Goal: Task Accomplishment & Management: Manage account settings

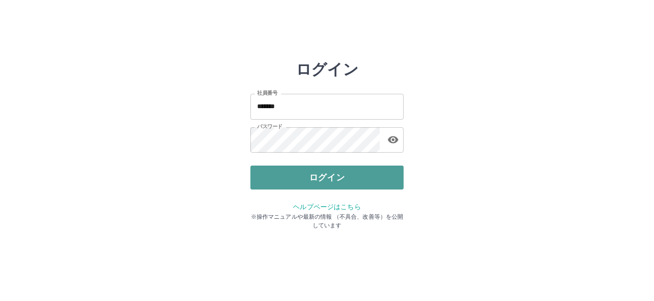
click at [307, 186] on button "ログイン" at bounding box center [327, 178] width 153 height 24
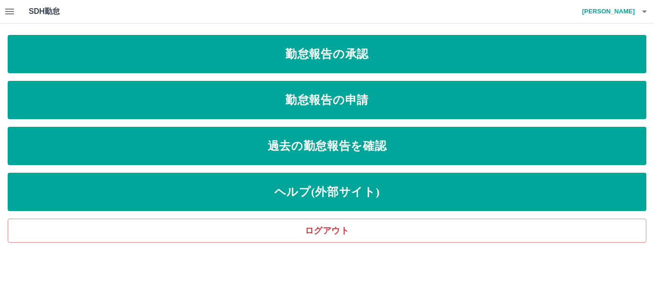
click at [6, 7] on icon "button" at bounding box center [9, 11] width 11 height 11
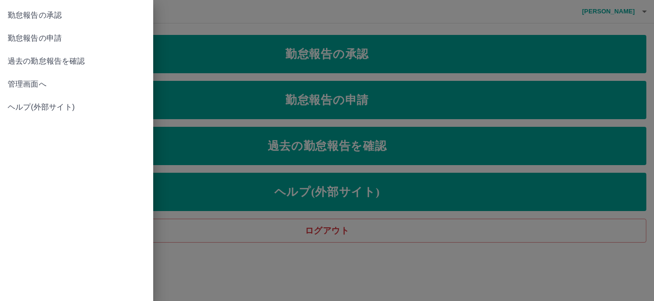
click at [41, 87] on span "管理画面へ" at bounding box center [77, 84] width 138 height 11
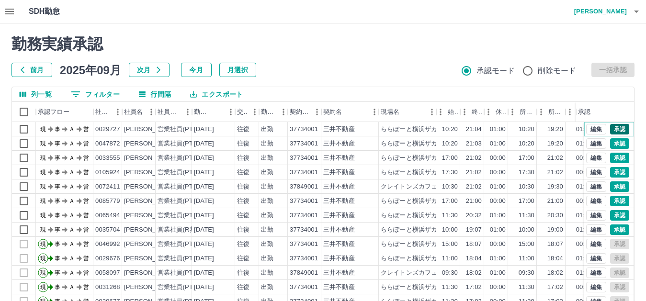
click at [617, 130] on button "承認" at bounding box center [619, 129] width 19 height 11
click at [610, 142] on button "承認" at bounding box center [619, 143] width 19 height 11
click at [610, 158] on button "承認" at bounding box center [619, 158] width 19 height 11
click at [617, 173] on button "承認" at bounding box center [619, 172] width 19 height 11
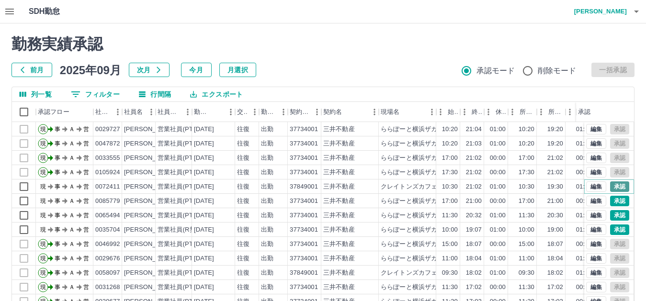
click at [611, 188] on button "承認" at bounding box center [619, 187] width 19 height 11
click at [612, 200] on button "承認" at bounding box center [619, 201] width 19 height 11
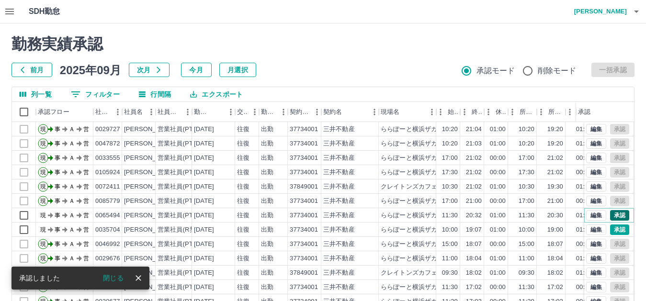
click at [611, 214] on button "承認" at bounding box center [619, 215] width 19 height 11
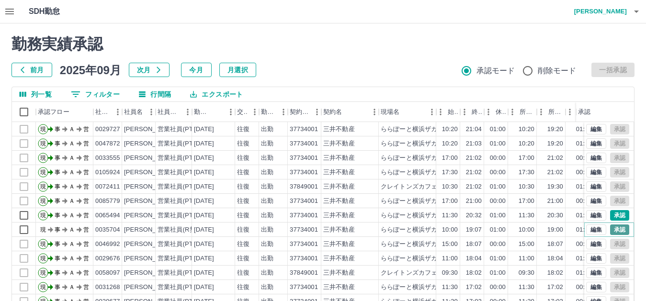
click at [610, 228] on button "承認" at bounding box center [619, 230] width 19 height 11
